Goal: Check status

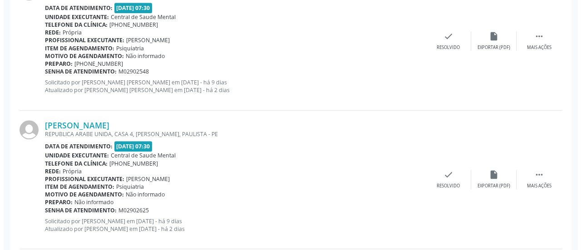
scroll to position [318, 0]
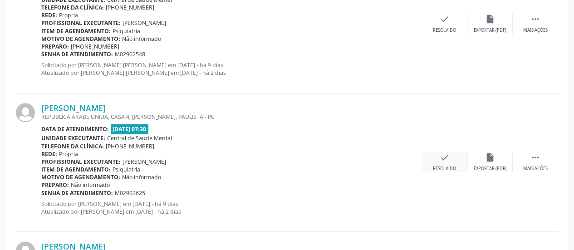
click at [438, 164] on div "check Resolvido" at bounding box center [444, 163] width 45 height 20
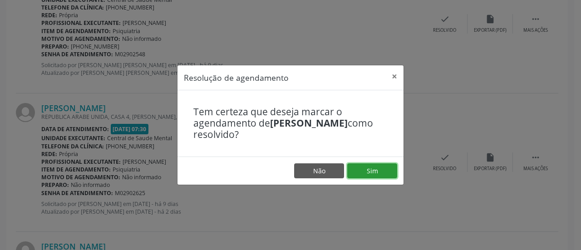
click at [361, 170] on button "Sim" at bounding box center [372, 170] width 50 height 15
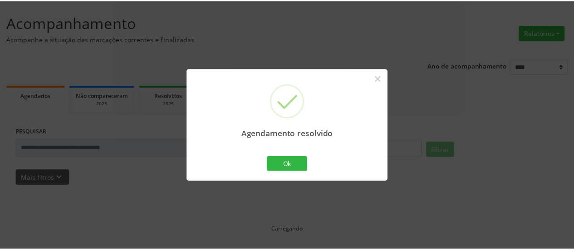
scroll to position [49, 0]
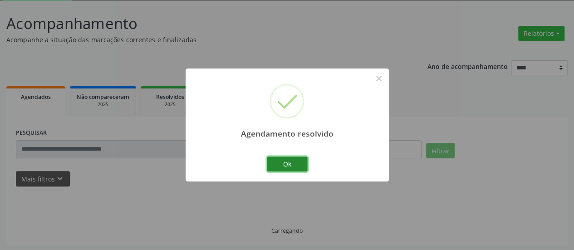
click at [289, 161] on button "Ok" at bounding box center [287, 164] width 41 height 15
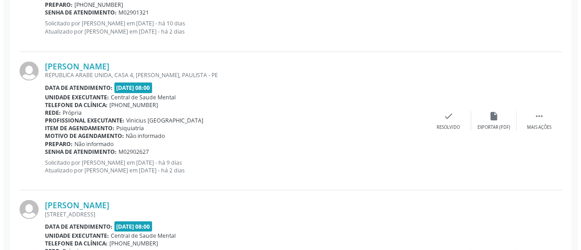
scroll to position [776, 0]
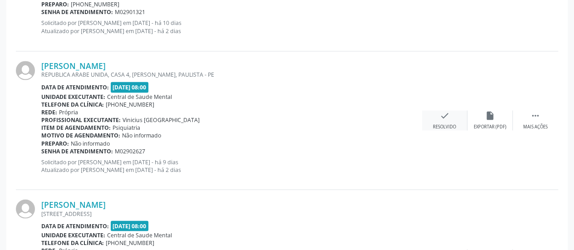
click at [446, 115] on icon "check" at bounding box center [445, 115] width 10 height 10
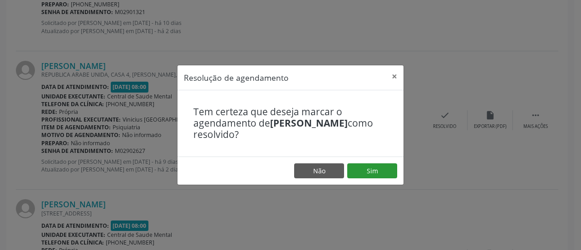
drag, startPoint x: 368, startPoint y: 178, endPoint x: 368, endPoint y: 173, distance: 5.0
click at [368, 178] on footer "Não Sim" at bounding box center [291, 171] width 226 height 29
click at [368, 173] on button "Sim" at bounding box center [372, 170] width 50 height 15
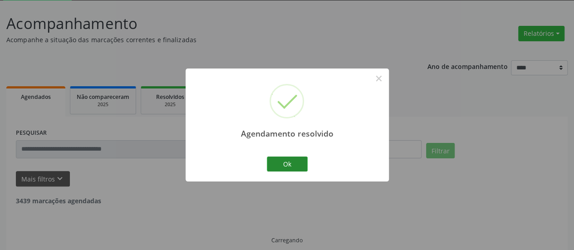
scroll to position [59, 0]
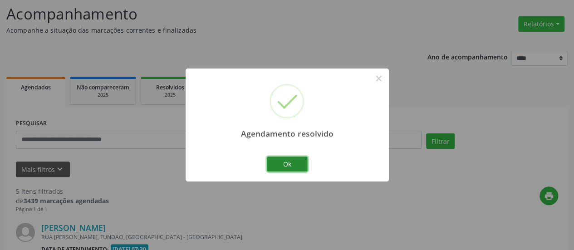
click at [291, 163] on button "Ok" at bounding box center [287, 164] width 41 height 15
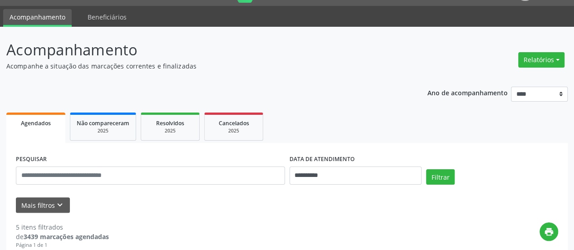
scroll to position [0, 0]
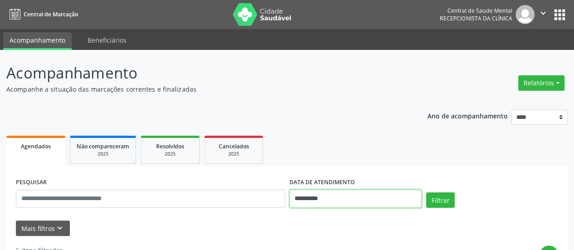
click at [300, 201] on input "**********" at bounding box center [356, 199] width 132 height 18
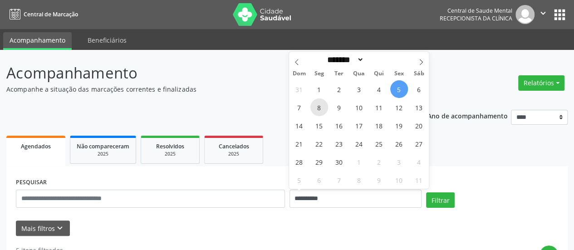
click at [318, 114] on span "8" at bounding box center [320, 108] width 18 height 18
type input "**********"
click at [318, 114] on span "8" at bounding box center [320, 108] width 18 height 18
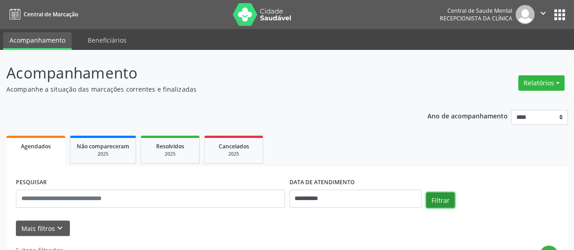
click at [439, 200] on button "Filtrar" at bounding box center [440, 200] width 29 height 15
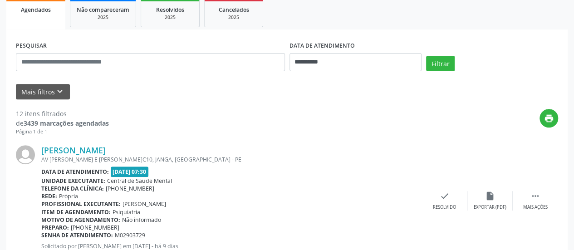
scroll to position [136, 0]
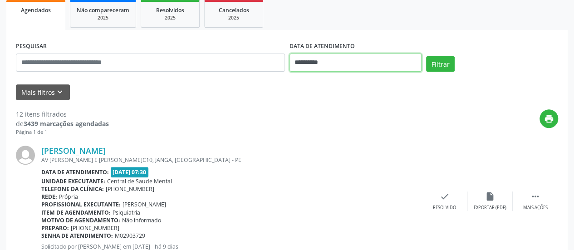
click at [306, 57] on input "**********" at bounding box center [356, 63] width 132 height 18
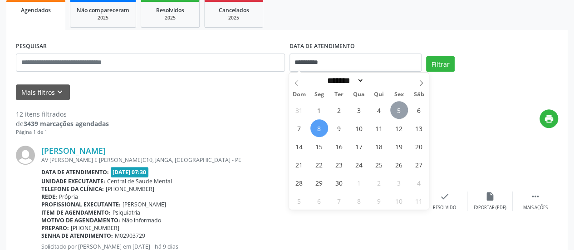
click at [401, 109] on span "5" at bounding box center [399, 110] width 18 height 18
type input "**********"
click at [400, 109] on span "5" at bounding box center [399, 110] width 18 height 18
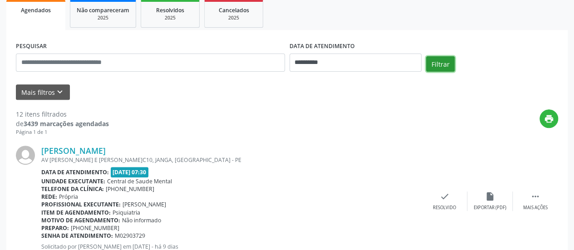
click at [438, 64] on button "Filtrar" at bounding box center [440, 63] width 29 height 15
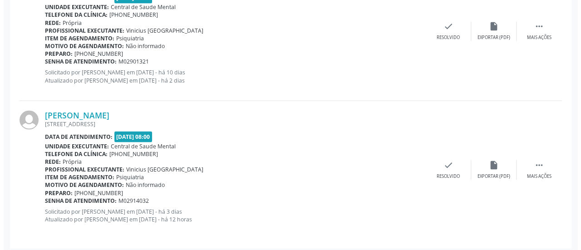
scroll to position [730, 0]
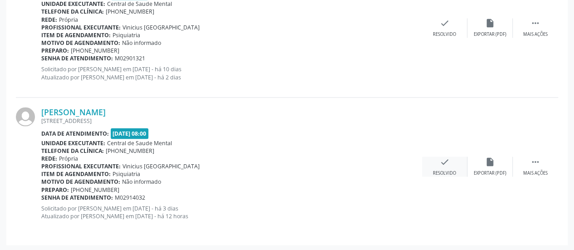
click at [452, 160] on div "check Resolvido" at bounding box center [444, 167] width 45 height 20
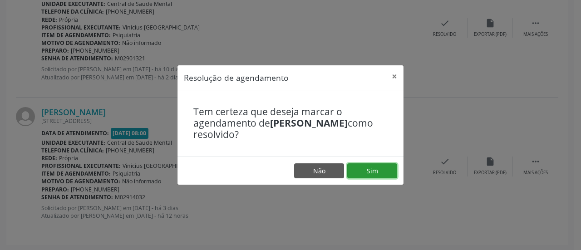
click at [371, 169] on button "Sim" at bounding box center [372, 170] width 50 height 15
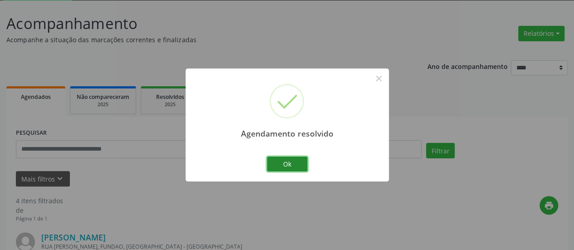
click at [286, 164] on button "Ok" at bounding box center [287, 164] width 41 height 15
